Goal: Task Accomplishment & Management: Use online tool/utility

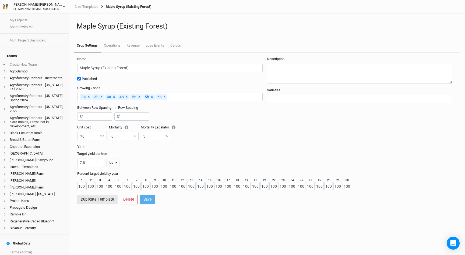
click at [5, 9] on div "[PERSON_NAME] [PERSON_NAME][EMAIL_ADDRESS][DOMAIN_NAME]" at bounding box center [32, 6] width 59 height 9
click at [38, 18] on button "User settings" at bounding box center [44, 16] width 43 height 7
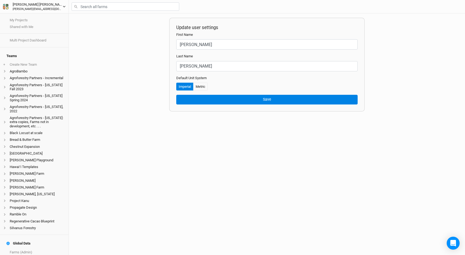
click at [29, 8] on div "[PERSON_NAME][EMAIL_ADDRESS][DOMAIN_NAME]" at bounding box center [38, 9] width 50 height 4
click at [77, 30] on div "Update user settings First Name [PERSON_NAME] Last Name [PERSON_NAME] Default U…" at bounding box center [267, 133] width 396 height 241
click at [19, 249] on link "Farms (Admin)" at bounding box center [34, 252] width 69 height 7
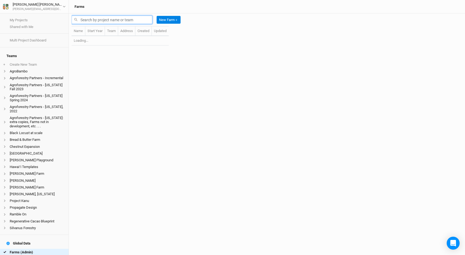
click at [108, 20] on input "text" at bounding box center [112, 20] width 81 height 8
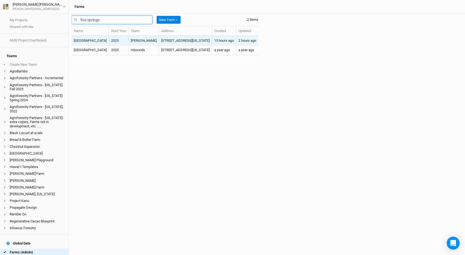
type input "five springs"
click at [212, 43] on td "[STREET_ADDRESS][US_STATE]" at bounding box center [185, 40] width 53 height 9
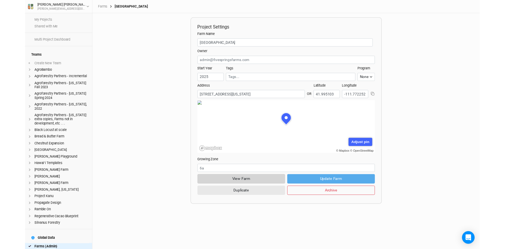
scroll to position [27, 82]
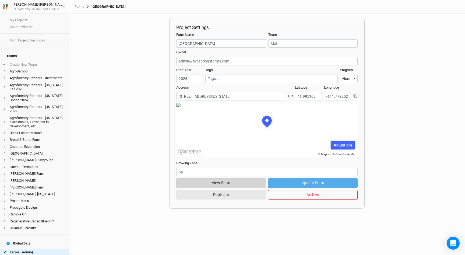
click at [222, 183] on button "View Farm" at bounding box center [221, 182] width 90 height 9
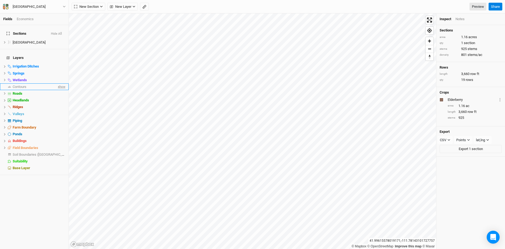
click at [59, 83] on span "show" at bounding box center [61, 86] width 9 height 7
click at [144, 5] on icon "button" at bounding box center [144, 7] width 4 height 4
click at [85, 6] on icon "button" at bounding box center [83, 6] width 3 height 3
click at [96, 8] on button "Done" at bounding box center [96, 7] width 13 height 8
click at [141, 9] on button "button" at bounding box center [144, 7] width 9 height 8
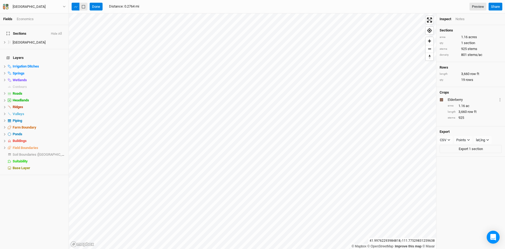
click at [81, 8] on button "button" at bounding box center [83, 7] width 8 height 8
click at [98, 9] on button "Done" at bounding box center [96, 7] width 13 height 8
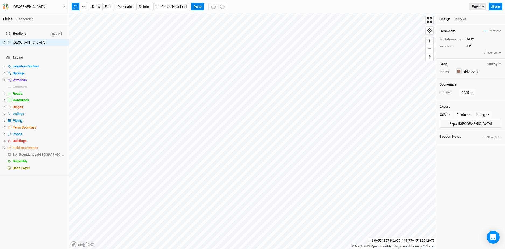
click at [458, 70] on div "button" at bounding box center [458, 71] width 3 height 3
click at [465, 130] on span "Purple" at bounding box center [474, 132] width 13 height 6
click at [61, 151] on span "show" at bounding box center [61, 154] width 9 height 7
click at [36, 153] on span "Soil Boundaries ([GEOGRAPHIC_DATA])" at bounding box center [44, 155] width 62 height 4
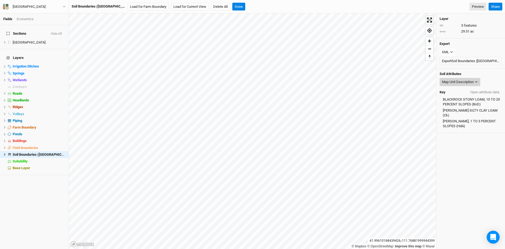
click at [459, 81] on div "Map Unit Description" at bounding box center [458, 81] width 32 height 5
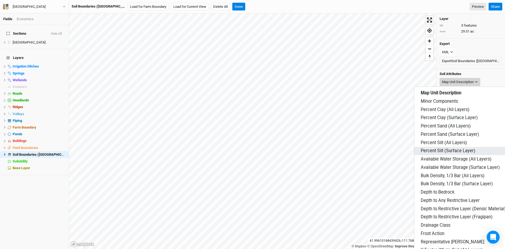
scroll to position [55, 0]
click at [462, 206] on span "Depth to Restrictive Layer (Densic Material)" at bounding box center [462, 209] width 85 height 6
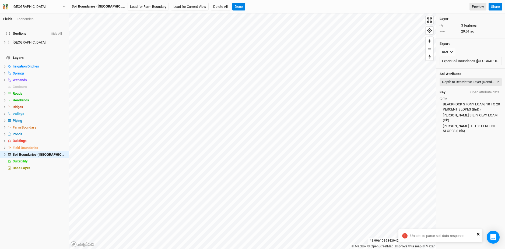
click at [465, 236] on button "close" at bounding box center [478, 234] width 4 height 5
click at [461, 82] on div "Depth to Restrictive Layer (Densic Material)" at bounding box center [468, 81] width 53 height 5
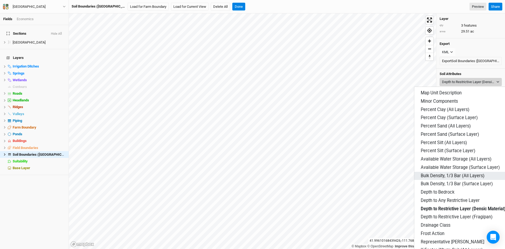
scroll to position [6, 0]
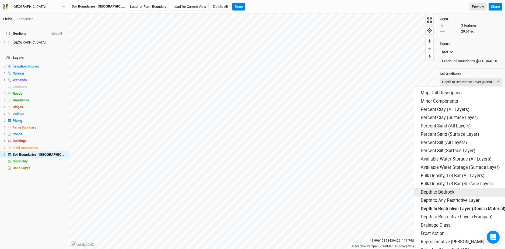
click at [455, 188] on button "Depth to Bedrock" at bounding box center [469, 192] width 110 height 8
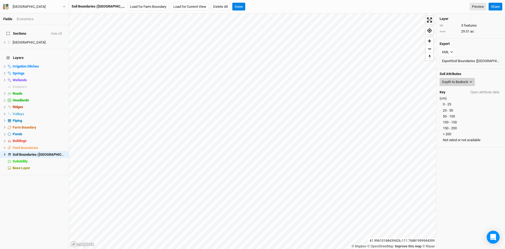
click at [463, 81] on div "Depth to Bedrock" at bounding box center [455, 81] width 26 height 5
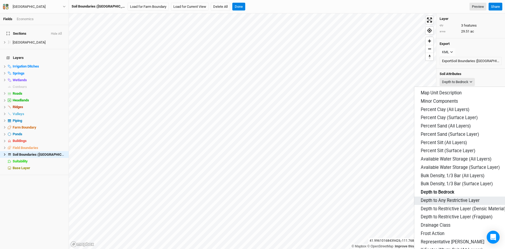
click at [465, 198] on span "Depth to Any Restrictive Layer" at bounding box center [449, 201] width 59 height 6
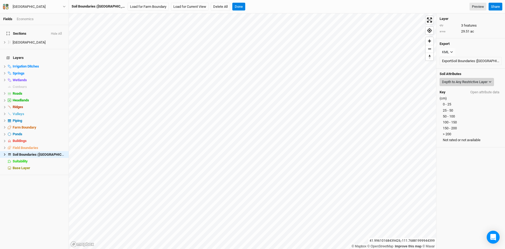
click at [462, 81] on div "Depth to Any Restrictive Layer" at bounding box center [464, 81] width 45 height 5
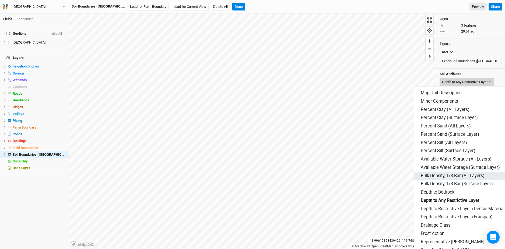
scroll to position [53, 0]
click at [458, 221] on button "Drainage Class" at bounding box center [469, 225] width 110 height 8
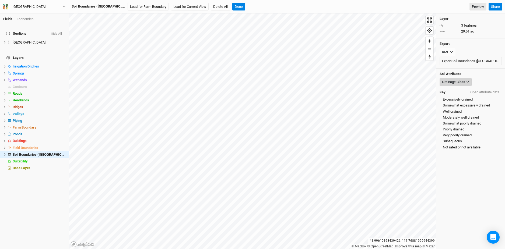
click at [456, 82] on div "Drainage Class" at bounding box center [453, 81] width 23 height 5
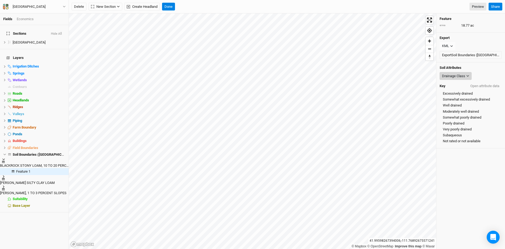
click at [456, 79] on div "Drainage Class" at bounding box center [453, 75] width 23 height 5
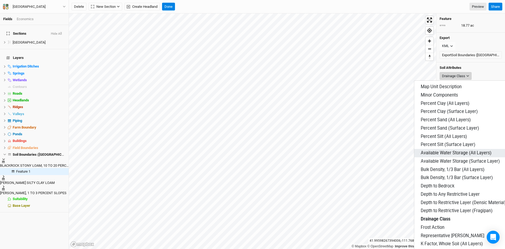
scroll to position [81, 0]
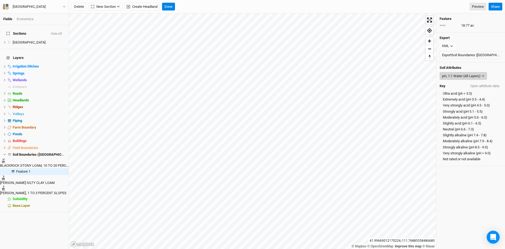
click at [454, 73] on div "pH, 1:1 Water (All Layers)" at bounding box center [461, 75] width 38 height 5
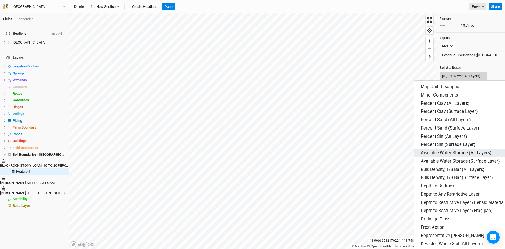
scroll to position [61, 0]
click at [437, 225] on span "Frost Action" at bounding box center [432, 228] width 24 height 6
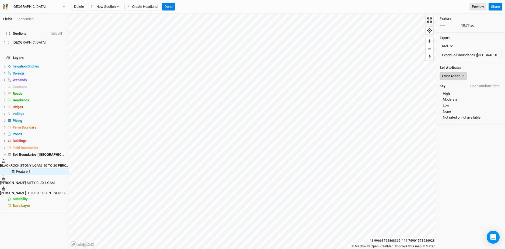
click at [450, 75] on div "Frost Action" at bounding box center [451, 75] width 18 height 5
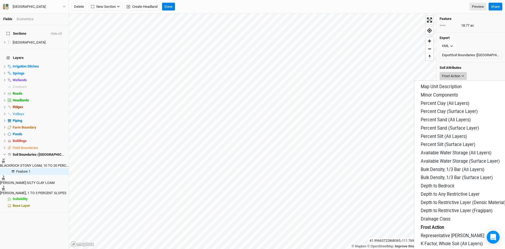
scroll to position [167, 0]
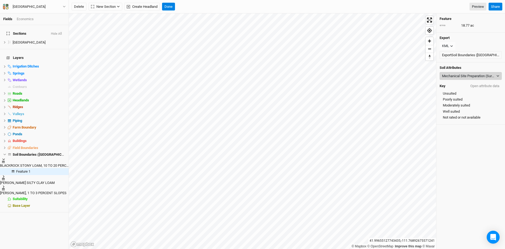
click at [464, 76] on div "Mechanical Site Preparation (Surface)" at bounding box center [468, 75] width 53 height 5
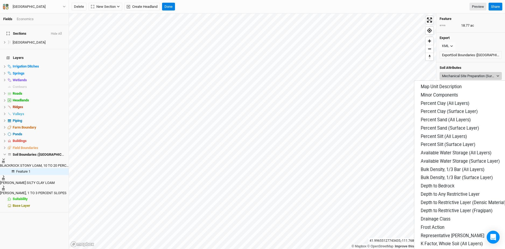
scroll to position [185, 0]
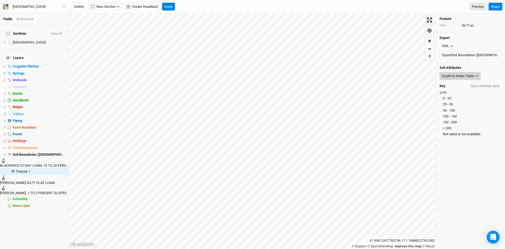
click at [461, 78] on div "Depth to Water Table" at bounding box center [458, 75] width 32 height 5
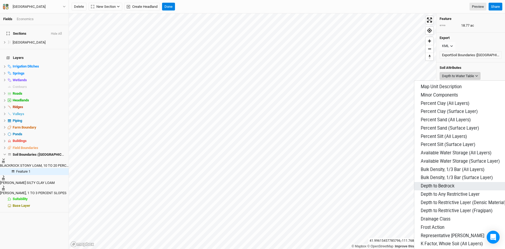
scroll to position [193, 0]
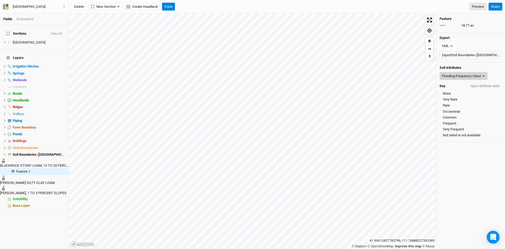
click at [465, 77] on div "Flooding Frequency Class" at bounding box center [461, 75] width 39 height 5
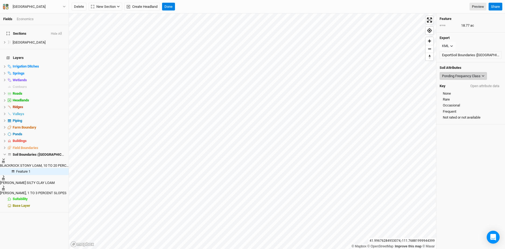
click at [465, 77] on div "Ponding Frequency Class" at bounding box center [461, 75] width 38 height 5
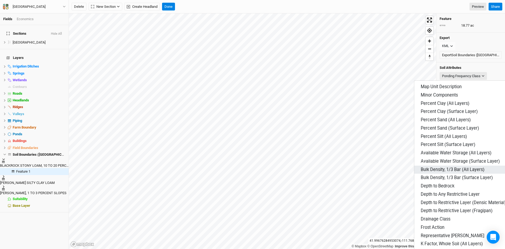
click at [465, 167] on span "Bulk Density, 1/3 Bar (All Layers)" at bounding box center [452, 170] width 64 height 6
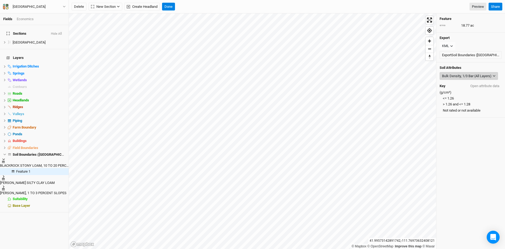
click at [465, 77] on div "Bulk Density, 1/3 Bar (All Layers)" at bounding box center [466, 75] width 49 height 5
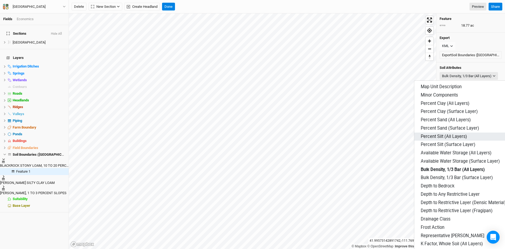
click at [454, 134] on span "Percent Silt (All Layers)" at bounding box center [443, 137] width 46 height 6
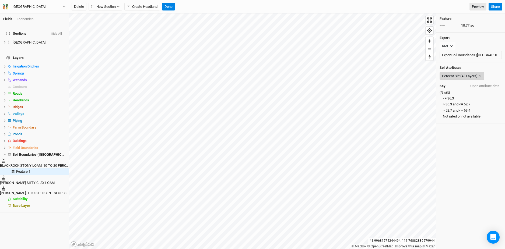
click at [447, 76] on div "Percent Silt (All Layers)" at bounding box center [460, 75] width 36 height 5
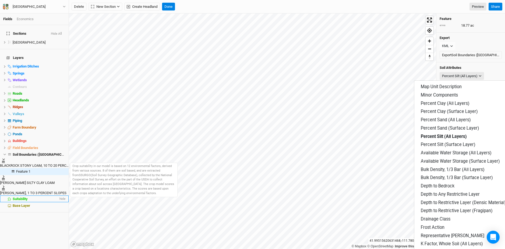
click at [25, 197] on span "Suitability" at bounding box center [20, 199] width 15 height 4
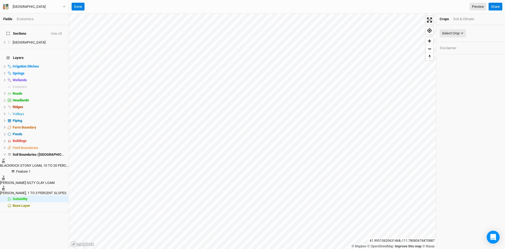
click at [5, 158] on icon at bounding box center [3, 159] width 3 height 3
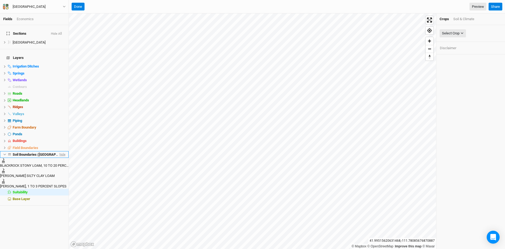
click at [62, 151] on span "hide" at bounding box center [61, 154] width 7 height 7
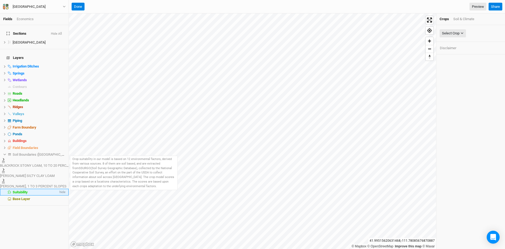
click at [35, 190] on div "Suitability" at bounding box center [36, 192] width 46 height 4
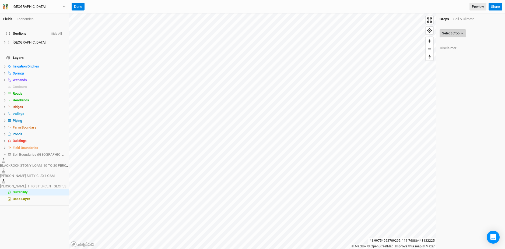
click at [449, 34] on div "Select Crop" at bounding box center [450, 33] width 17 height 5
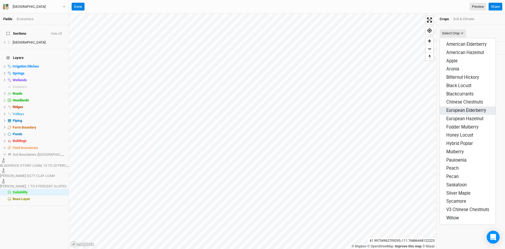
click at [460, 114] on button "European Elderberry" at bounding box center [468, 111] width 56 height 8
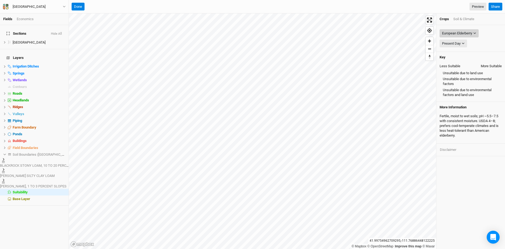
click at [464, 34] on div "European Elderberry" at bounding box center [457, 33] width 30 height 5
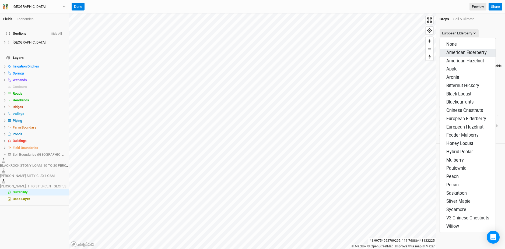
click at [465, 56] on button "American Elderberry" at bounding box center [468, 53] width 56 height 8
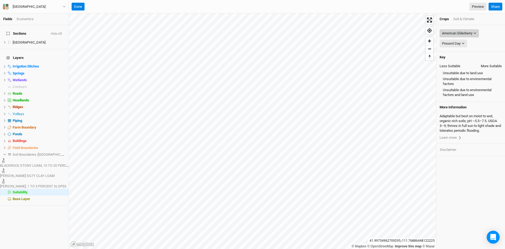
click at [462, 34] on div "American Elderberry" at bounding box center [457, 33] width 30 height 5
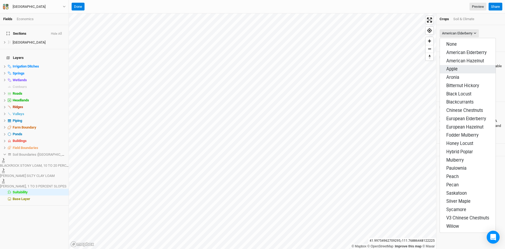
click at [465, 68] on button "Apple" at bounding box center [468, 69] width 56 height 8
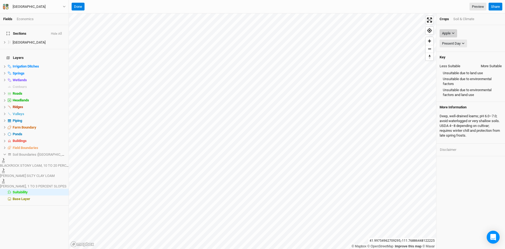
click at [451, 36] on button "Apple" at bounding box center [447, 33] width 17 height 8
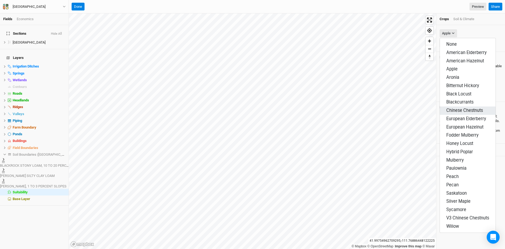
click at [465, 112] on span "Chinese Chestnuts" at bounding box center [464, 110] width 37 height 5
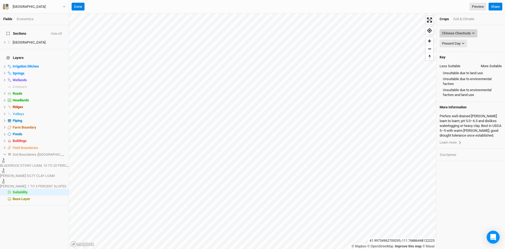
click at [455, 33] on div "Chinese Chestnuts" at bounding box center [456, 33] width 29 height 5
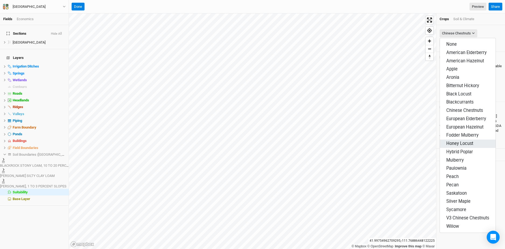
click at [465, 141] on span "Honey Locust" at bounding box center [459, 143] width 27 height 5
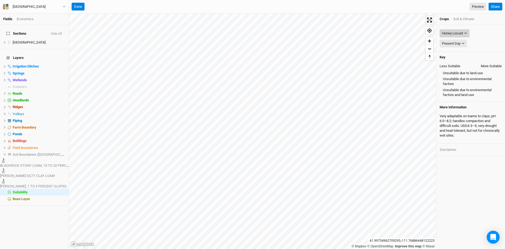
click at [456, 34] on div "Honey Locust" at bounding box center [452, 33] width 21 height 5
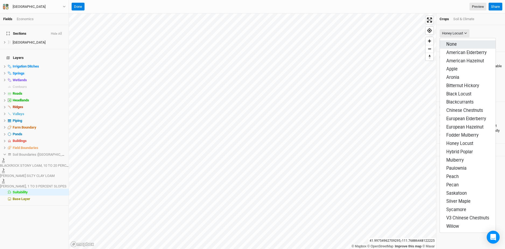
click at [460, 46] on button "None" at bounding box center [468, 44] width 56 height 8
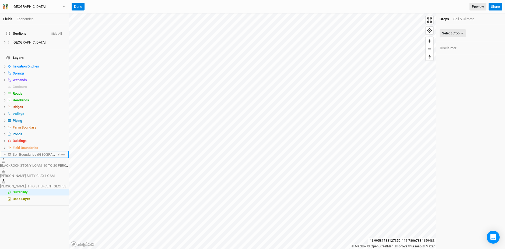
click at [5, 154] on icon at bounding box center [4, 155] width 2 height 2
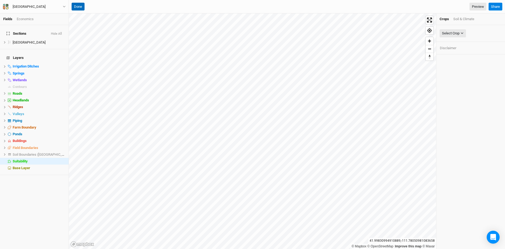
click at [81, 8] on button "Done" at bounding box center [78, 7] width 13 height 8
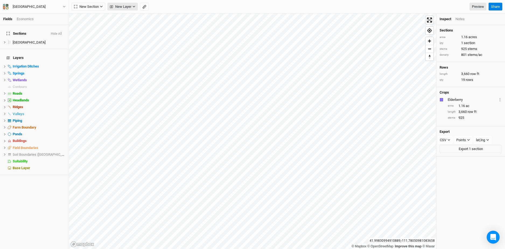
click at [119, 8] on span "New Layer" at bounding box center [121, 6] width 22 height 5
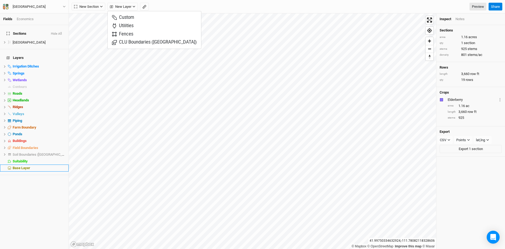
click at [15, 166] on span "Base Layer" at bounding box center [21, 168] width 17 height 4
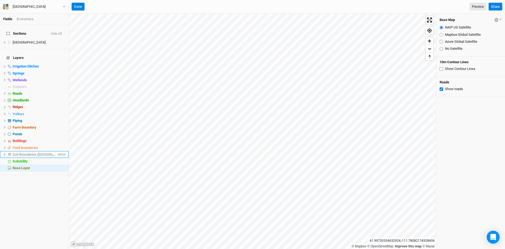
click at [4, 153] on icon at bounding box center [5, 154] width 2 height 2
click at [21, 153] on span "Soil Boundaries ([GEOGRAPHIC_DATA])" at bounding box center [43, 155] width 60 height 4
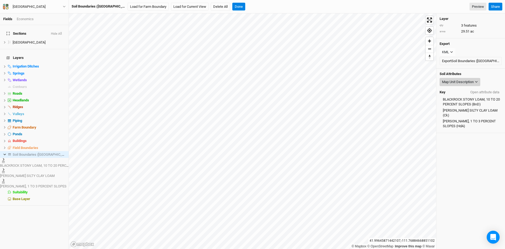
click at [449, 83] on div "Map Unit Description" at bounding box center [458, 81] width 32 height 5
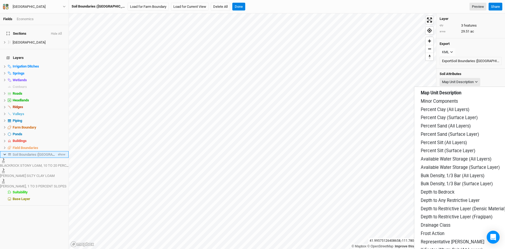
click at [4, 154] on icon at bounding box center [4, 155] width 2 height 2
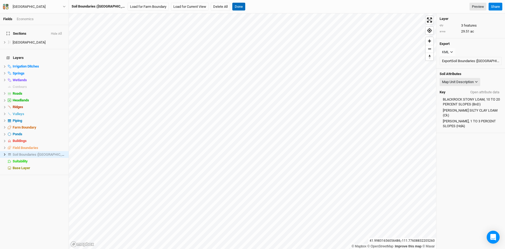
click at [232, 7] on button "Done" at bounding box center [238, 7] width 13 height 8
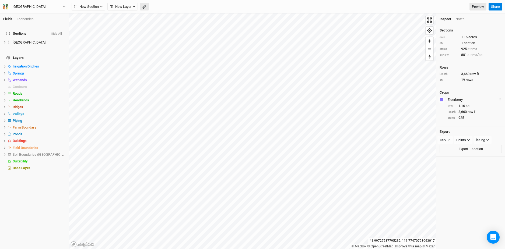
click at [142, 8] on icon "button" at bounding box center [144, 7] width 4 height 4
click at [39, 2] on div "Five Springs Farms Back Project Settings User settings Imperial Metric Keyboard…" at bounding box center [34, 6] width 69 height 13
click at [38, 5] on div "[GEOGRAPHIC_DATA]" at bounding box center [29, 6] width 33 height 5
click at [50, 43] on button "Metric" at bounding box center [51, 43] width 15 height 8
click at [37, 41] on button "Imperial" at bounding box center [35, 43] width 17 height 8
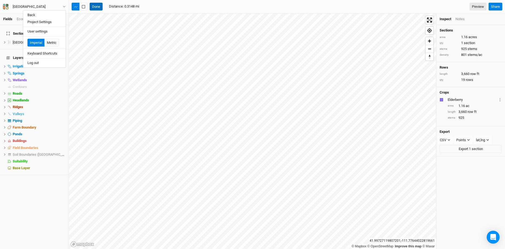
click at [99, 6] on button "Done" at bounding box center [96, 7] width 13 height 8
click at [147, 3] on button "button" at bounding box center [144, 7] width 9 height 8
click at [81, 6] on button "button" at bounding box center [83, 7] width 8 height 8
click at [100, 9] on button "Done" at bounding box center [96, 7] width 13 height 8
click at [56, 6] on button "[GEOGRAPHIC_DATA]" at bounding box center [34, 7] width 63 height 6
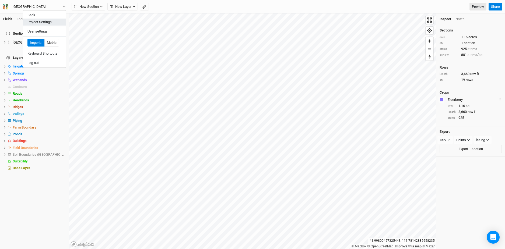
click at [51, 23] on button "Project Settings" at bounding box center [44, 22] width 43 height 7
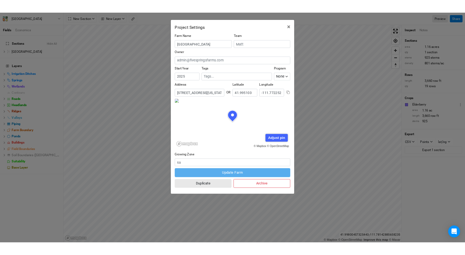
scroll to position [27, 63]
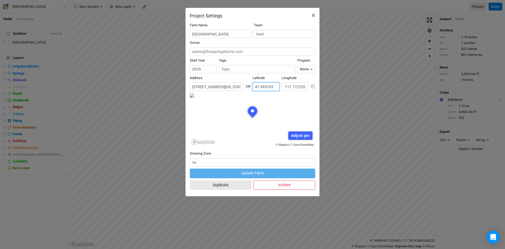
click at [266, 88] on input "41.995103" at bounding box center [265, 87] width 27 height 8
click at [295, 86] on input "-111.772252" at bounding box center [294, 87] width 27 height 8
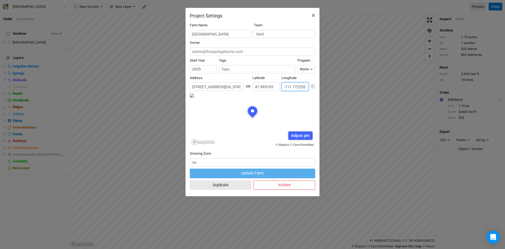
click at [295, 86] on input "-111.772252" at bounding box center [294, 87] width 27 height 8
click at [313, 17] on span "×" at bounding box center [313, 16] width 3 height 8
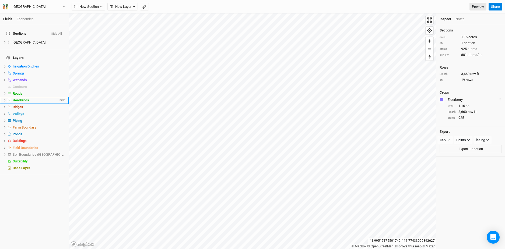
click at [32, 98] on div "Headlands" at bounding box center [36, 100] width 46 height 4
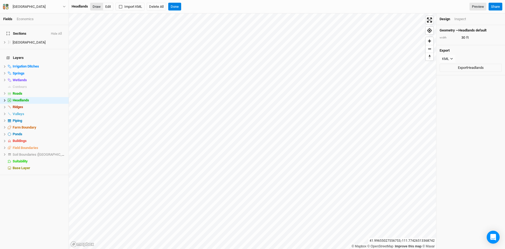
click at [97, 5] on button "Draw" at bounding box center [96, 7] width 13 height 8
click at [461, 37] on input "30" at bounding box center [482, 38] width 47 height 6
click at [178, 8] on button "Done" at bounding box center [174, 7] width 13 height 8
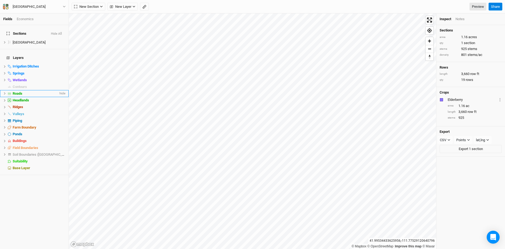
click at [28, 91] on div "Roads" at bounding box center [36, 93] width 46 height 4
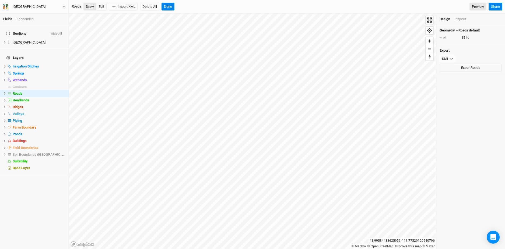
click at [91, 8] on button "Draw" at bounding box center [89, 7] width 13 height 8
click at [164, 7] on button "Done" at bounding box center [167, 7] width 13 height 8
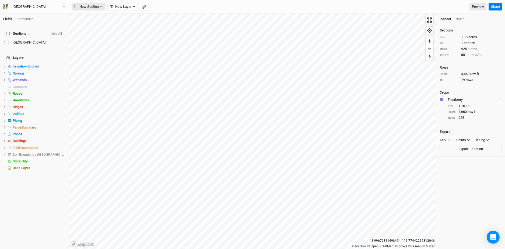
click at [97, 8] on span "New Section" at bounding box center [86, 6] width 25 height 5
click at [95, 16] on button "Grid" at bounding box center [93, 17] width 43 height 8
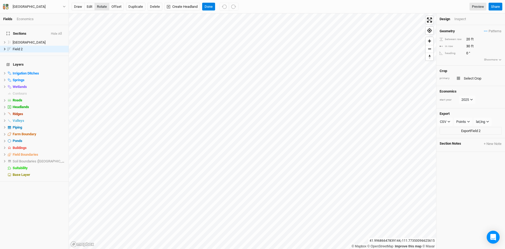
click at [103, 7] on button "rotate" at bounding box center [101, 7] width 15 height 8
type input "14.3"
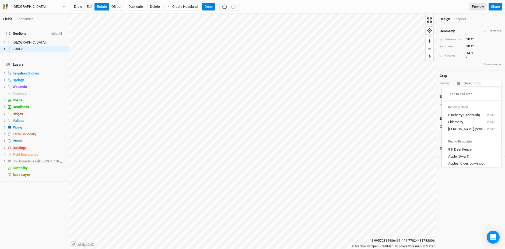
click at [465, 80] on input "text" at bounding box center [482, 83] width 40 height 6
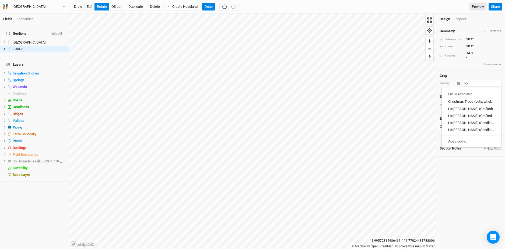
type input "hon"
type input "honey Locust (Grafted)"
click at [465, 113] on div "Honey Locust (Seedling, Livestock Feed)" at bounding box center [471, 115] width 47 height 5
type input "Honey Locust (Seedling, Livestock Feed)"
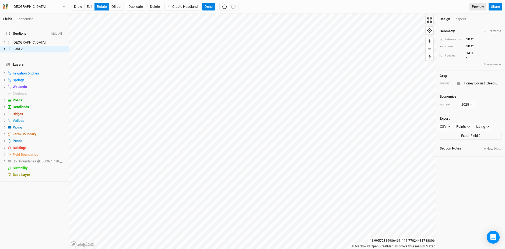
type input "20"
click at [209, 8] on button "Done" at bounding box center [208, 7] width 13 height 8
click at [91, 7] on button "edit" at bounding box center [89, 7] width 10 height 8
click at [205, 6] on button "Done" at bounding box center [208, 7] width 13 height 8
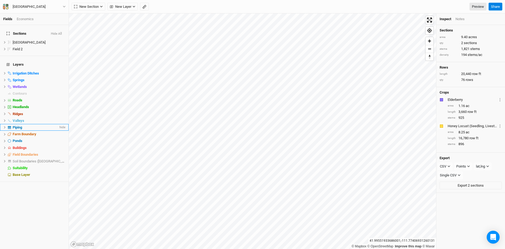
click at [36, 125] on div "Piping" at bounding box center [36, 127] width 46 height 4
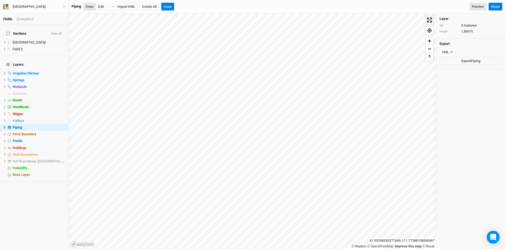
click at [91, 5] on button "Draw" at bounding box center [89, 7] width 13 height 8
click at [169, 8] on button "Done" at bounding box center [167, 7] width 13 height 8
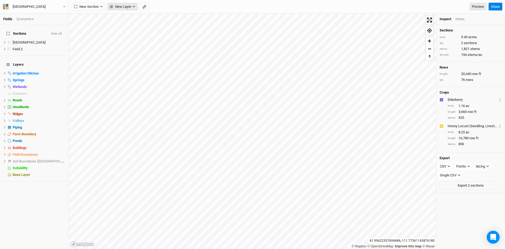
click at [131, 8] on span "New Layer" at bounding box center [121, 6] width 22 height 5
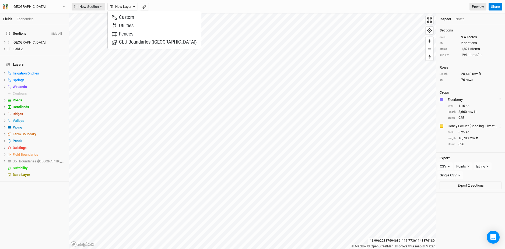
click at [99, 6] on button "New Section" at bounding box center [89, 7] width 34 height 8
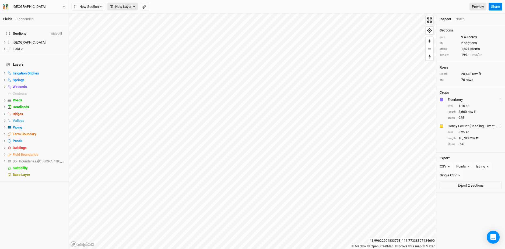
click at [119, 6] on span "New Layer" at bounding box center [121, 6] width 22 height 5
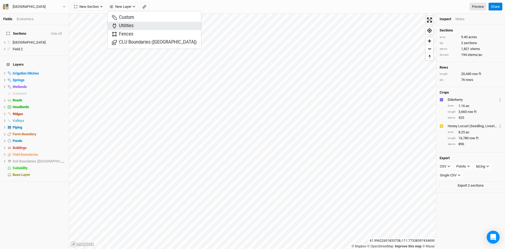
click at [132, 28] on span "Utilities" at bounding box center [123, 26] width 22 height 6
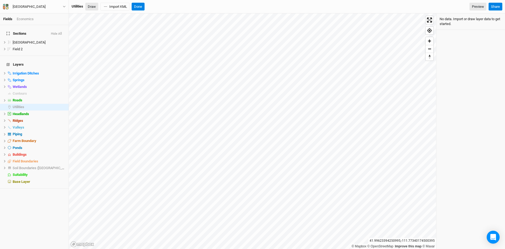
click at [90, 7] on button "Draw" at bounding box center [91, 7] width 13 height 8
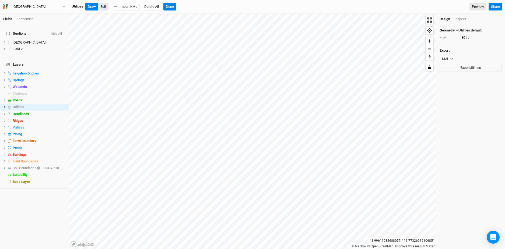
click at [101, 6] on button "Edit" at bounding box center [103, 7] width 10 height 8
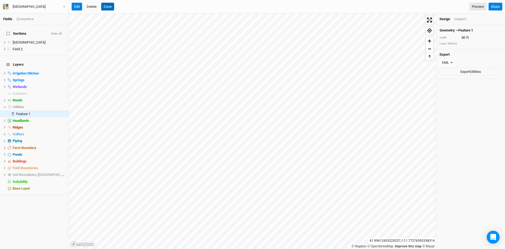
click at [114, 8] on button "Done" at bounding box center [107, 7] width 13 height 8
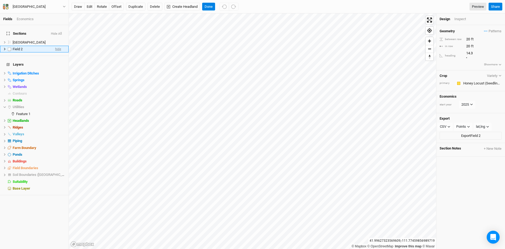
click at [60, 46] on span "hide" at bounding box center [58, 49] width 6 height 7
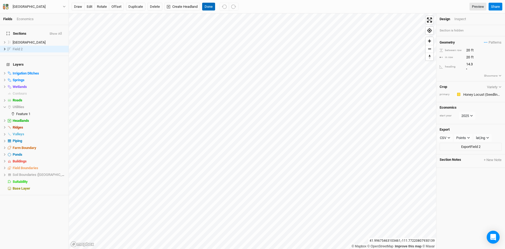
click at [206, 9] on button "Done" at bounding box center [208, 7] width 13 height 8
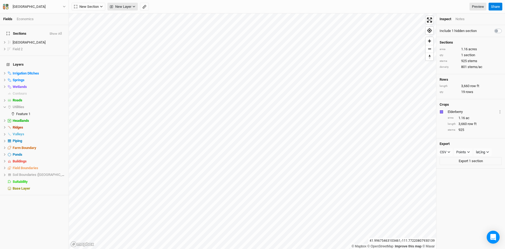
click at [134, 7] on icon "button" at bounding box center [134, 7] width 2 height 2
click at [98, 8] on span "New Section" at bounding box center [86, 6] width 25 height 5
click at [94, 27] on button "Line" at bounding box center [93, 26] width 43 height 8
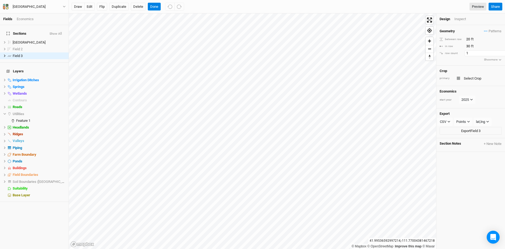
click at [465, 52] on input "1" at bounding box center [487, 53] width 47 height 6
type input "3"
type input "4"
click at [98, 7] on button "Flip" at bounding box center [102, 7] width 10 height 8
click at [465, 76] on input "text" at bounding box center [482, 78] width 40 height 6
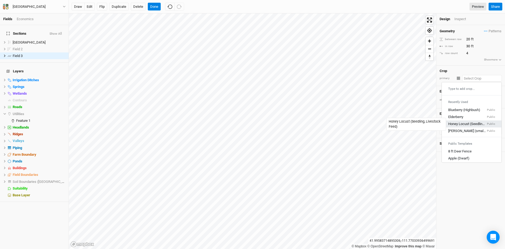
click at [461, 123] on div "Honey Locust (Seedling, Livestock Feed)" at bounding box center [467, 124] width 38 height 5
type input "20"
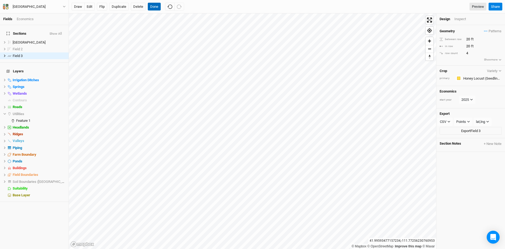
click at [156, 6] on button "Done" at bounding box center [154, 7] width 13 height 8
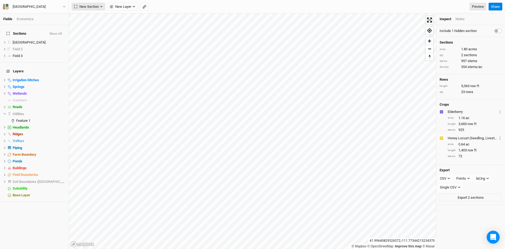
click at [95, 6] on span "New Section" at bounding box center [86, 6] width 25 height 5
click at [93, 24] on button "Line" at bounding box center [93, 26] width 43 height 8
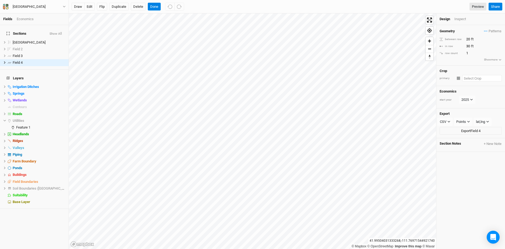
click at [465, 78] on input "text" at bounding box center [482, 78] width 40 height 6
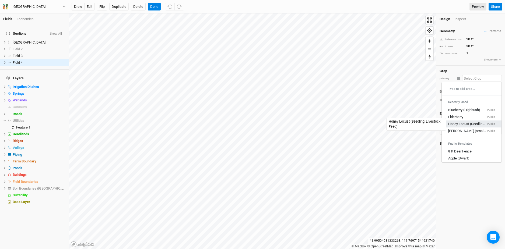
click at [460, 124] on div "Honey Locust (Seedling, Livestock Feed)" at bounding box center [467, 124] width 38 height 5
type input "20"
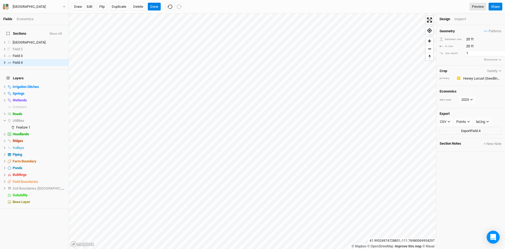
click at [465, 54] on input "1" at bounding box center [487, 53] width 47 height 6
type input "4"
click at [100, 7] on button "Flip" at bounding box center [102, 7] width 10 height 8
click at [154, 6] on button "Done" at bounding box center [154, 7] width 13 height 8
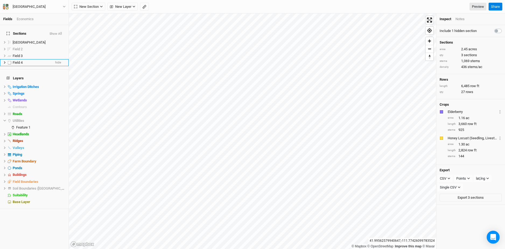
click at [30, 59] on li "Field 4 hide" at bounding box center [34, 62] width 69 height 7
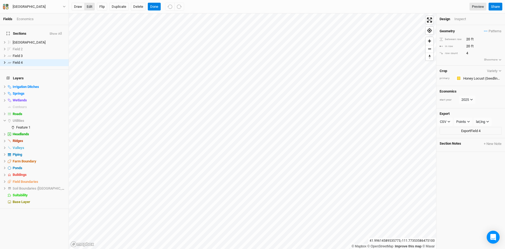
click at [91, 6] on button "edit" at bounding box center [89, 7] width 10 height 8
click at [156, 9] on button "Done" at bounding box center [154, 7] width 13 height 8
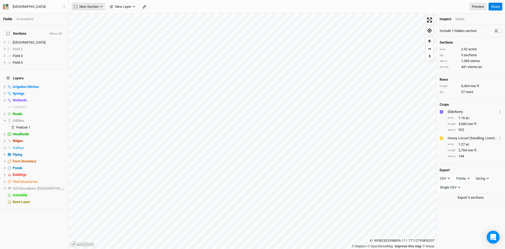
click at [101, 7] on icon "button" at bounding box center [101, 6] width 3 height 3
click at [93, 26] on button "Line" at bounding box center [93, 26] width 43 height 8
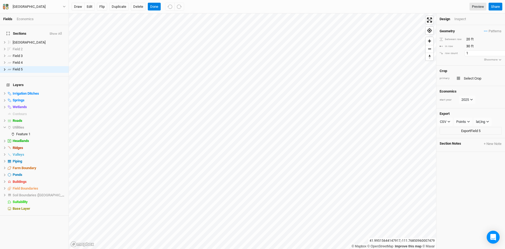
click at [465, 53] on input "1" at bounding box center [487, 53] width 47 height 6
type input "4"
click at [465, 77] on input "text" at bounding box center [482, 78] width 40 height 6
click at [137, 6] on button "Delete" at bounding box center [138, 7] width 15 height 8
click at [162, 5] on button "Confirm" at bounding box center [158, 7] width 17 height 8
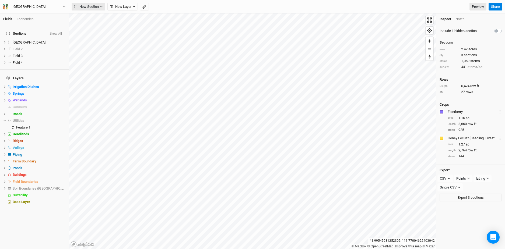
click at [99, 7] on button "New Section" at bounding box center [89, 7] width 34 height 8
click at [96, 34] on div "Keyline Beta" at bounding box center [96, 34] width 26 height 6
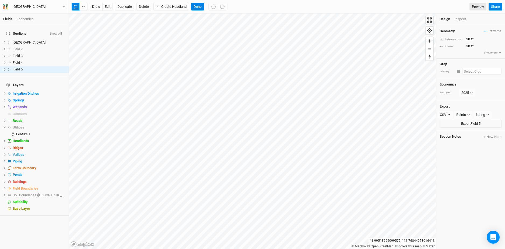
click at [465, 72] on input "text" at bounding box center [482, 71] width 40 height 6
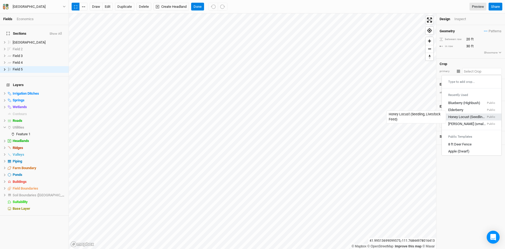
click at [465, 116] on div "Honey Locust (Seedling, Livestock Feed)" at bounding box center [467, 117] width 38 height 5
type input "20"
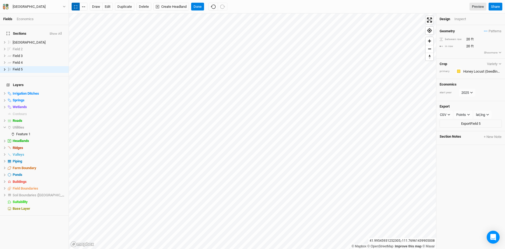
click at [76, 7] on icon "button" at bounding box center [75, 6] width 3 height 3
click at [84, 9] on button "button" at bounding box center [83, 7] width 8 height 8
click at [200, 9] on button "Done" at bounding box center [197, 7] width 13 height 8
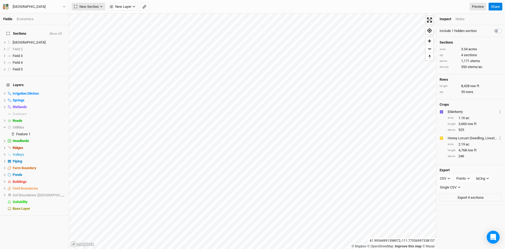
click at [100, 7] on button "New Section" at bounding box center [89, 7] width 34 height 8
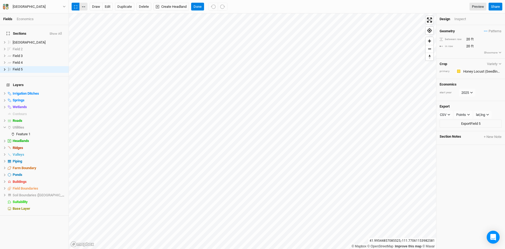
click at [83, 5] on button "button" at bounding box center [83, 7] width 8 height 8
click at [201, 10] on button "Done" at bounding box center [197, 7] width 13 height 8
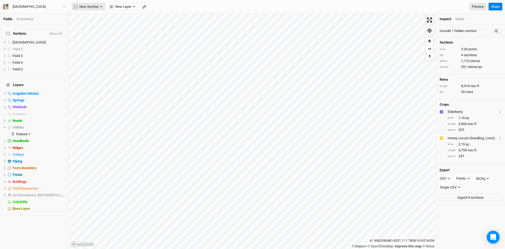
click at [97, 5] on span "New Section" at bounding box center [86, 6] width 25 height 5
click at [93, 18] on button "Grid" at bounding box center [93, 17] width 43 height 8
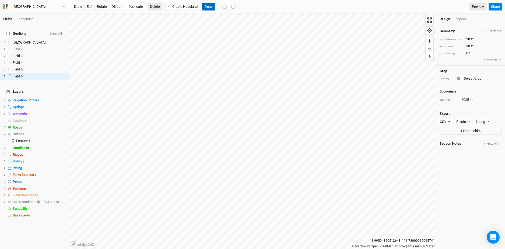
drag, startPoint x: 204, startPoint y: 6, endPoint x: 154, endPoint y: 8, distance: 50.6
click at [154, 8] on div "draw edit rotate offset Duplicate Delete Create Headland Done" at bounding box center [155, 7] width 167 height 8
click at [160, 7] on button "Delete" at bounding box center [154, 7] width 15 height 8
click at [160, 7] on button "Confirm" at bounding box center [158, 7] width 17 height 8
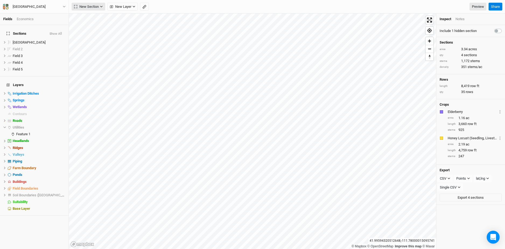
click at [99, 8] on button "New Section" at bounding box center [89, 7] width 34 height 8
click at [96, 34] on div "Keyline Beta" at bounding box center [96, 34] width 26 height 6
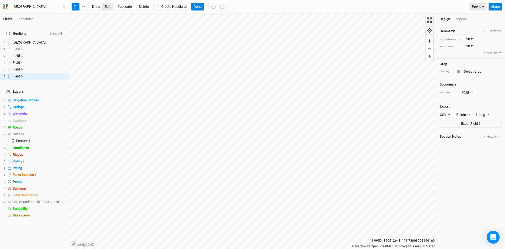
click at [108, 8] on button "edit" at bounding box center [107, 7] width 10 height 8
click at [85, 9] on button "button" at bounding box center [83, 7] width 8 height 8
click at [146, 8] on button "Delete" at bounding box center [143, 7] width 15 height 8
click at [164, 6] on button "Confirm" at bounding box center [158, 7] width 17 height 8
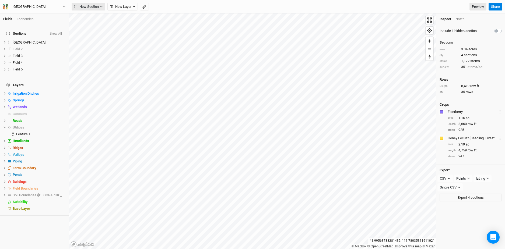
click at [91, 6] on span "New Section" at bounding box center [86, 6] width 25 height 5
click at [91, 18] on button "Grid" at bounding box center [93, 17] width 43 height 8
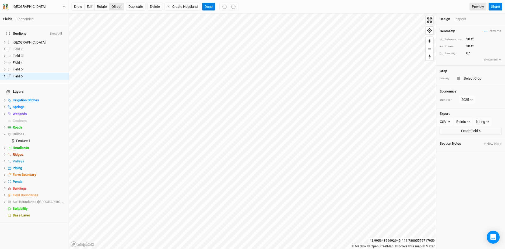
click at [118, 5] on button "offset" at bounding box center [116, 7] width 15 height 8
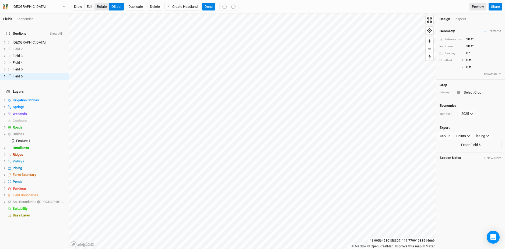
click at [102, 6] on button "rotate" at bounding box center [101, 7] width 15 height 8
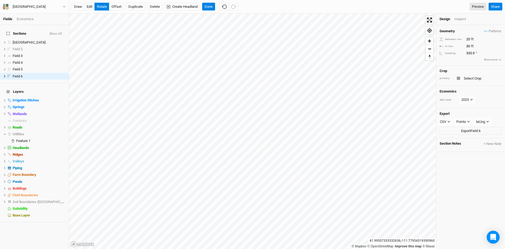
type input "335.4"
click at [211, 9] on button "Done" at bounding box center [208, 7] width 13 height 8
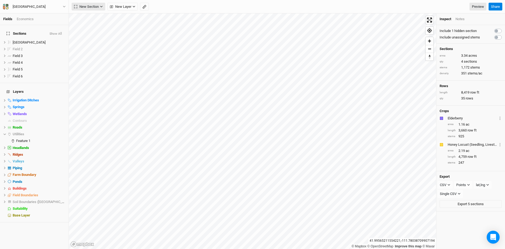
click at [96, 8] on span "New Section" at bounding box center [86, 6] width 25 height 5
click at [95, 20] on button "Grid" at bounding box center [93, 17] width 43 height 8
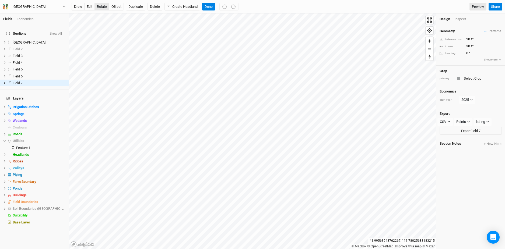
click at [100, 7] on button "rotate" at bounding box center [101, 7] width 15 height 8
type input "35.3"
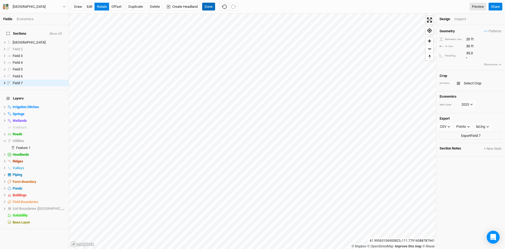
click at [210, 5] on button "Done" at bounding box center [208, 7] width 13 height 8
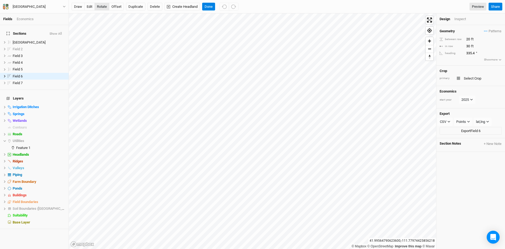
click at [101, 5] on button "rotate" at bounding box center [101, 7] width 15 height 8
type input "332.6"
click at [89, 5] on button "edit" at bounding box center [89, 7] width 10 height 8
click at [207, 8] on button "Done" at bounding box center [208, 7] width 13 height 8
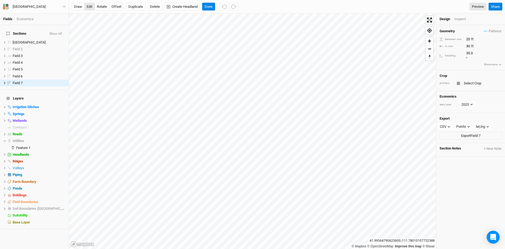
click at [90, 9] on button "edit" at bounding box center [89, 7] width 10 height 8
click at [212, 7] on button "Done" at bounding box center [208, 7] width 13 height 8
click at [59, 80] on span "hide" at bounding box center [58, 83] width 6 height 7
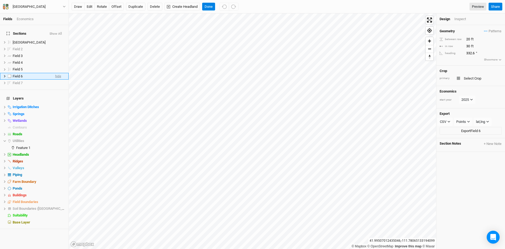
click at [57, 73] on span "hide" at bounding box center [58, 76] width 6 height 7
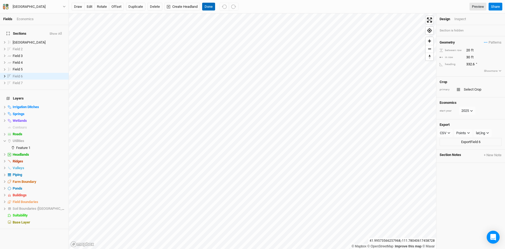
click at [210, 8] on button "Done" at bounding box center [208, 7] width 13 height 8
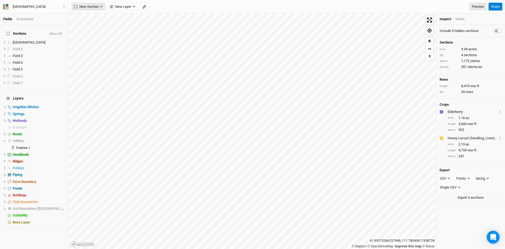
click at [92, 6] on span "New Section" at bounding box center [86, 6] width 25 height 5
click at [91, 37] on div "Keyline Beta" at bounding box center [96, 34] width 26 height 6
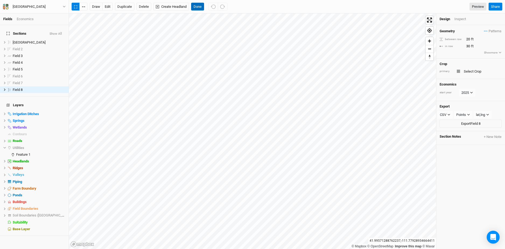
click at [199, 5] on button "Done" at bounding box center [197, 7] width 13 height 8
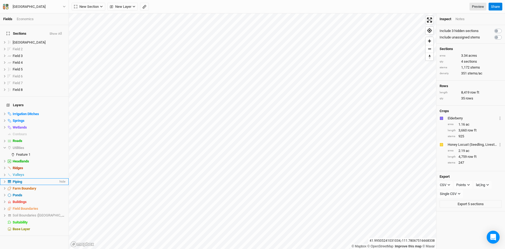
click at [49, 180] on div "Piping" at bounding box center [36, 182] width 46 height 4
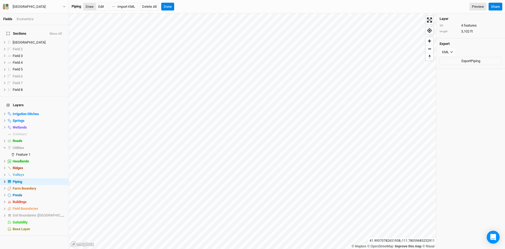
click at [88, 9] on button "Draw" at bounding box center [89, 7] width 13 height 8
click at [170, 6] on button "Done" at bounding box center [167, 7] width 13 height 8
